Goal: Information Seeking & Learning: Learn about a topic

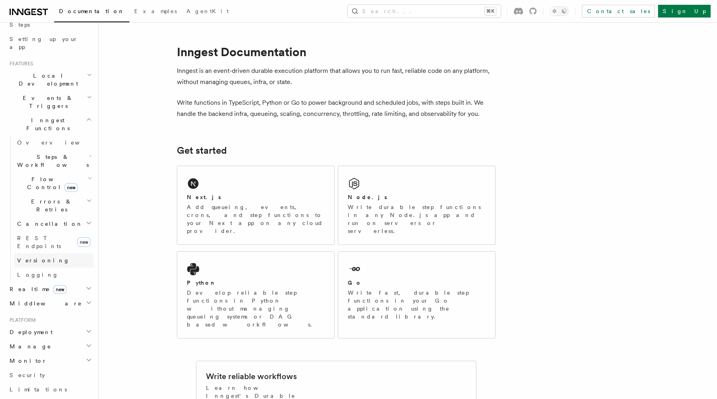
scroll to position [144, 0]
click at [86, 297] on icon "button" at bounding box center [89, 300] width 6 height 6
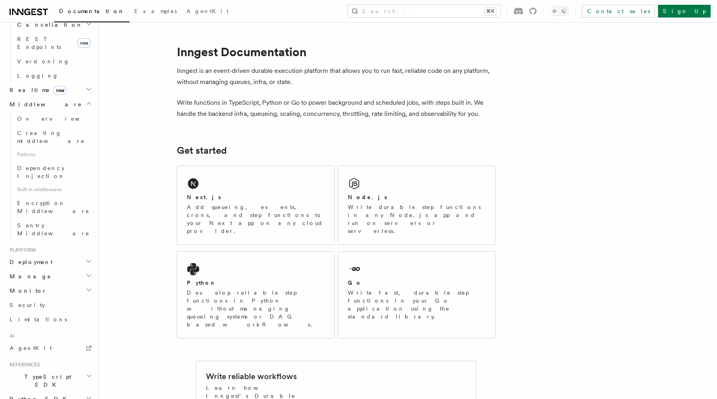
scroll to position [352, 0]
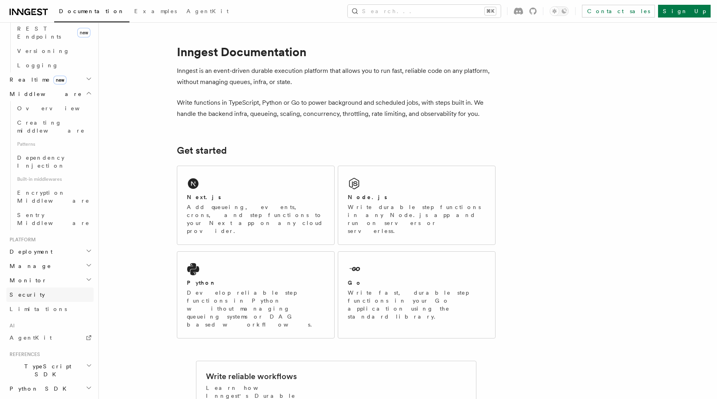
click at [55, 288] on link "Security" at bounding box center [49, 295] width 87 height 14
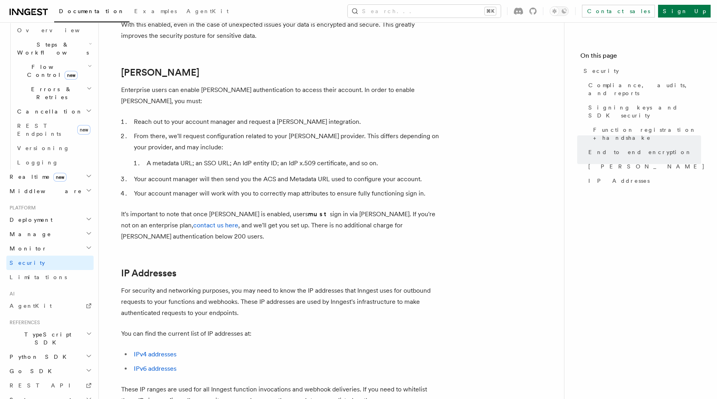
scroll to position [833, 0]
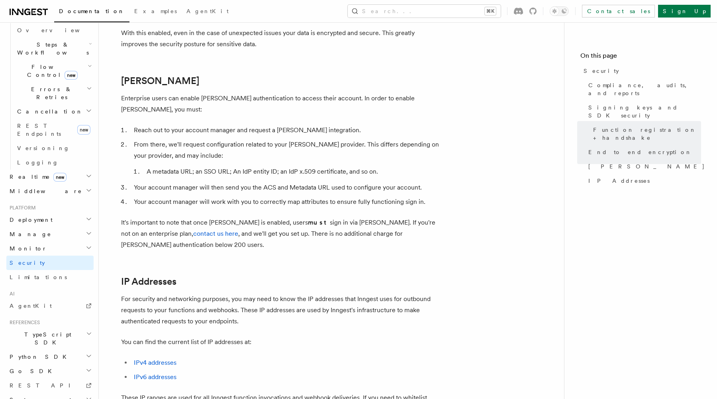
click at [41, 184] on h2 "Middleware" at bounding box center [49, 191] width 87 height 14
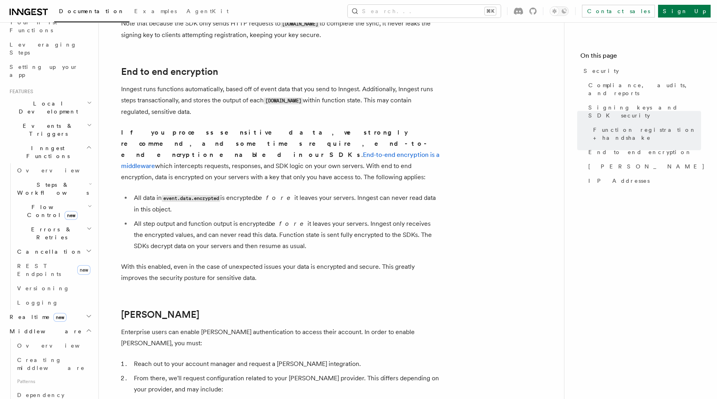
scroll to position [594, 0]
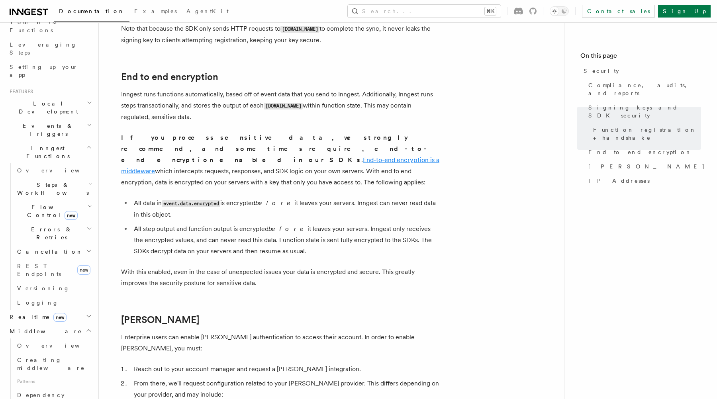
click at [196, 156] on link "End-to-end encryption is a middleware" at bounding box center [280, 165] width 318 height 19
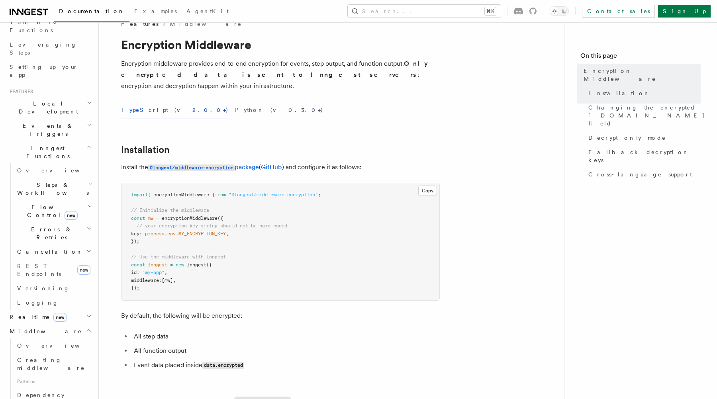
scroll to position [21, 0]
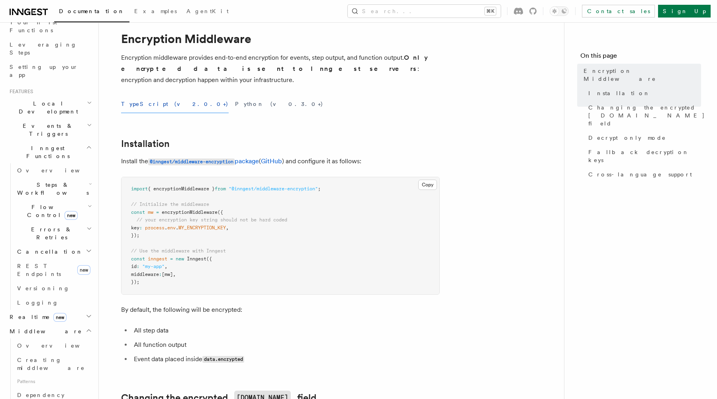
click at [180, 56] on p "Encryption middleware provides end-to-end encryption for events, step output, a…" at bounding box center [280, 68] width 319 height 33
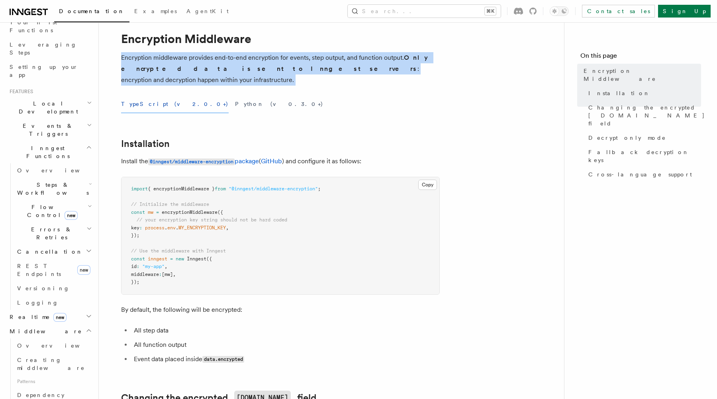
click at [180, 56] on p "Encryption middleware provides end-to-end encryption for events, step output, a…" at bounding box center [280, 68] width 319 height 33
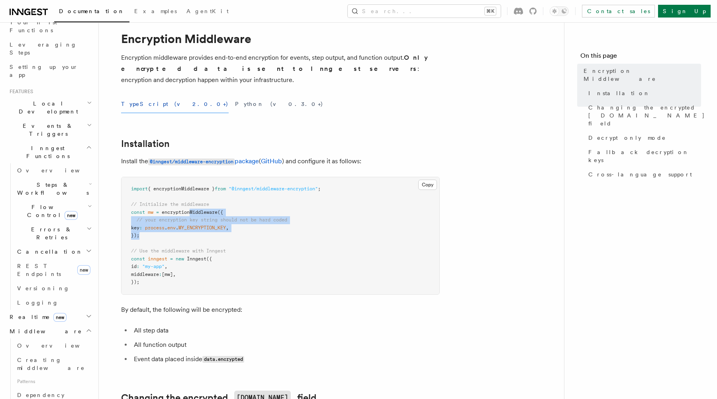
drag, startPoint x: 191, startPoint y: 201, endPoint x: 191, endPoint y: 224, distance: 23.5
click at [191, 224] on pre "import { encryptionMiddleware } from "@inngest/middleware-encryption" ; // Init…" at bounding box center [281, 235] width 318 height 117
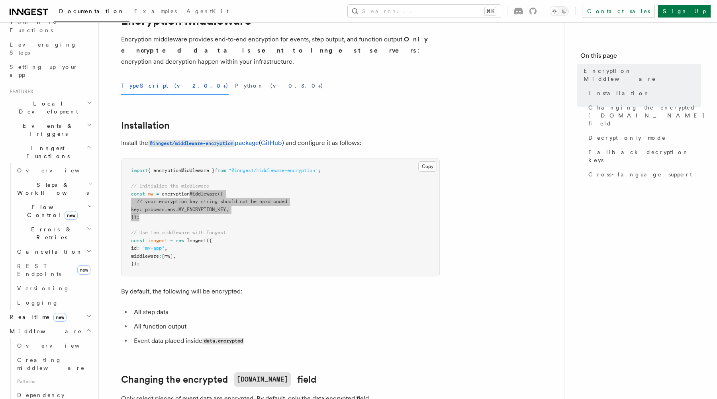
scroll to position [46, 0]
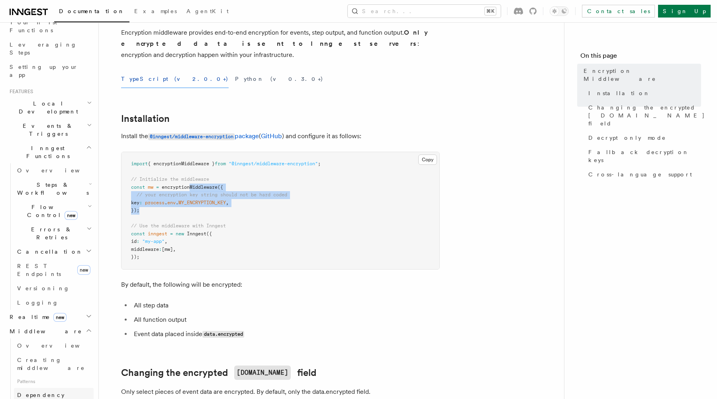
click at [49, 392] on span "Dependency Injection" at bounding box center [41, 399] width 48 height 14
